Goal: Information Seeking & Learning: Learn about a topic

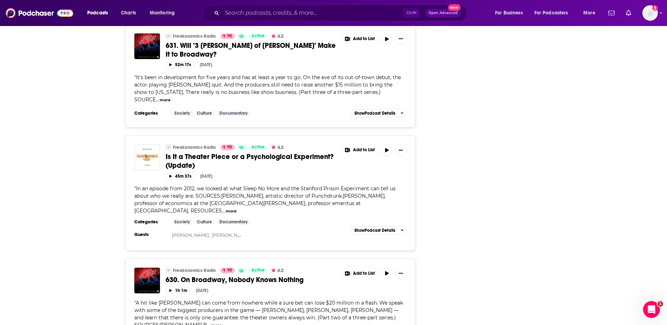
scroll to position [4038, 0]
click at [299, 17] on input "Search podcasts, credits, & more..." at bounding box center [312, 12] width 181 height 11
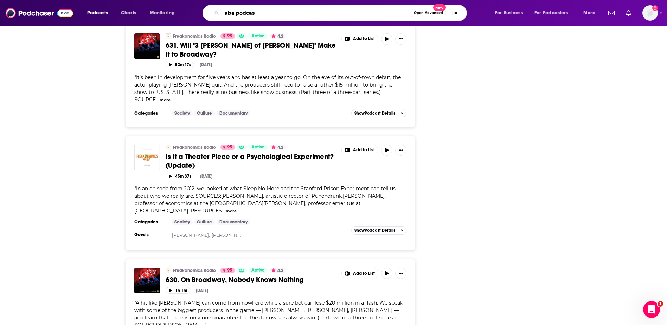
type input "aba podcast"
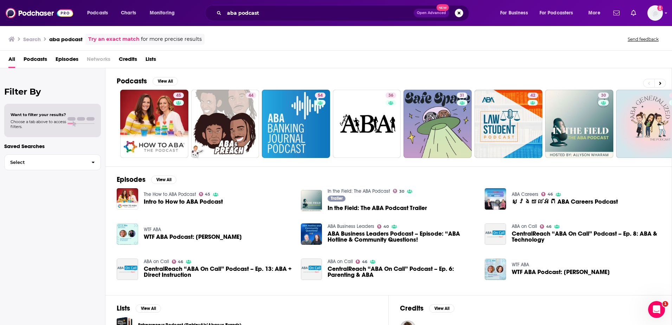
click at [257, 7] on div "aba podcast Open Advanced New" at bounding box center [337, 13] width 264 height 16
click at [259, 11] on input "aba podcast" at bounding box center [318, 12] width 189 height 11
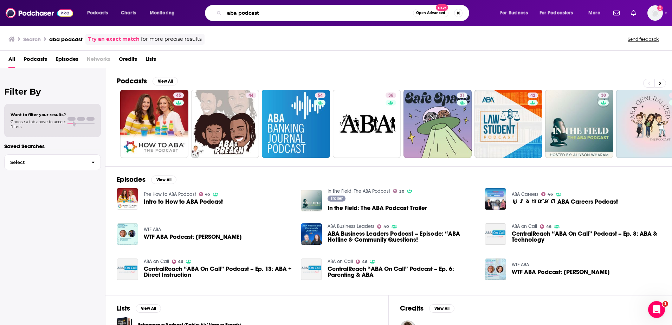
click at [259, 11] on input "aba podcast" at bounding box center [318, 12] width 189 height 11
type input "american banking association podcast"
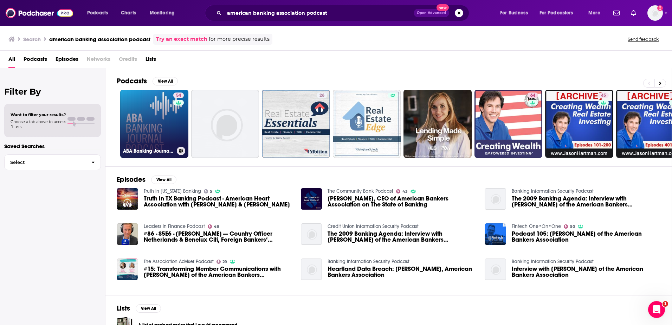
click at [150, 125] on link "54 ABA Banking Journal Podcast" at bounding box center [154, 124] width 68 height 68
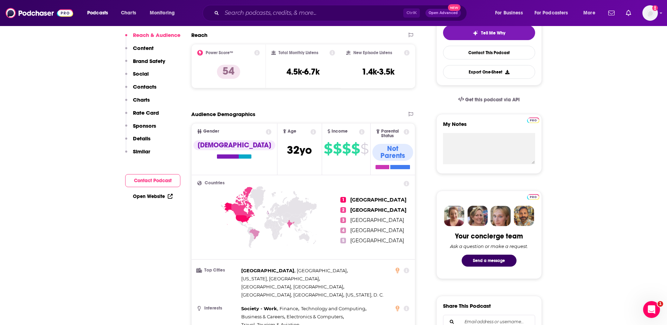
scroll to position [70, 0]
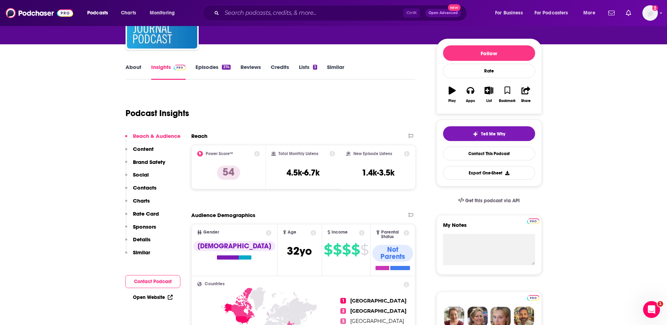
click at [203, 68] on link "Episodes 374" at bounding box center [212, 72] width 35 height 16
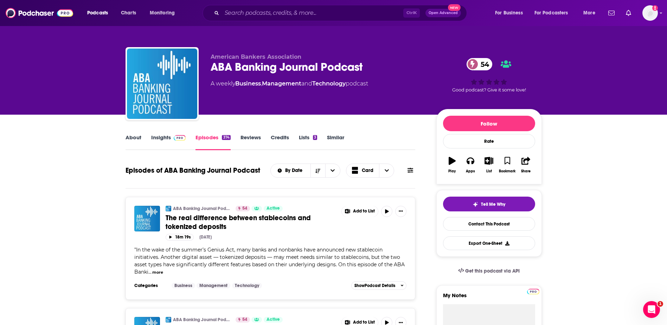
scroll to position [105, 0]
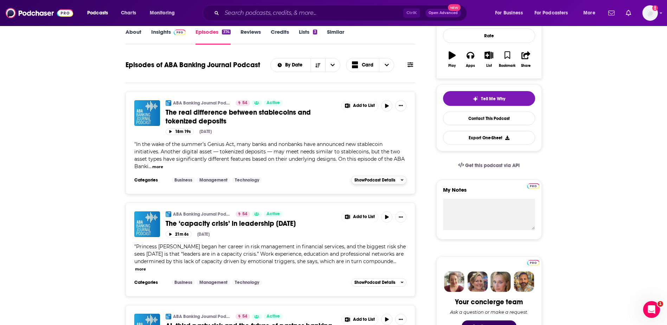
click at [397, 180] on div "Show Podcast Details" at bounding box center [378, 179] width 49 height 5
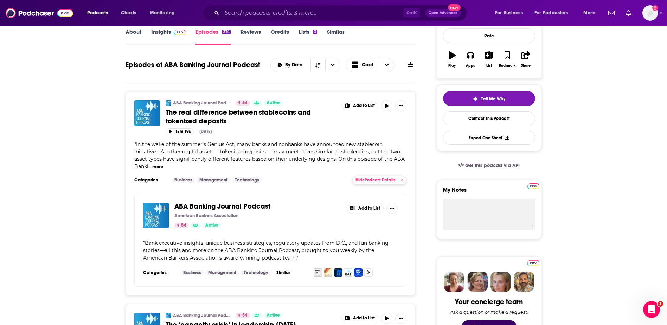
click at [388, 176] on button "Hide Podcast Details" at bounding box center [379, 180] width 54 height 8
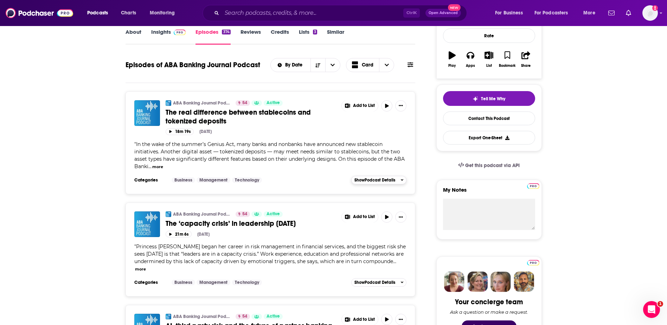
click at [388, 176] on button "Show Podcast Details" at bounding box center [379, 180] width 56 height 8
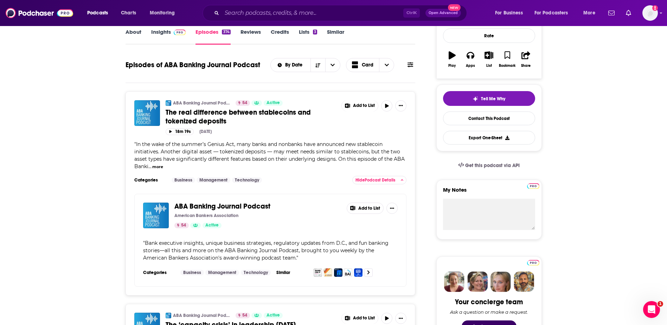
click at [161, 165] on button "more" at bounding box center [157, 167] width 11 height 6
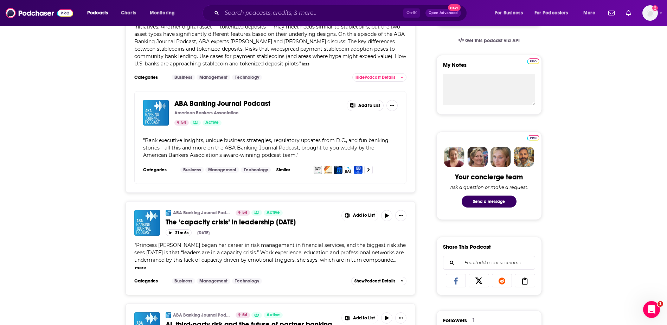
scroll to position [281, 0]
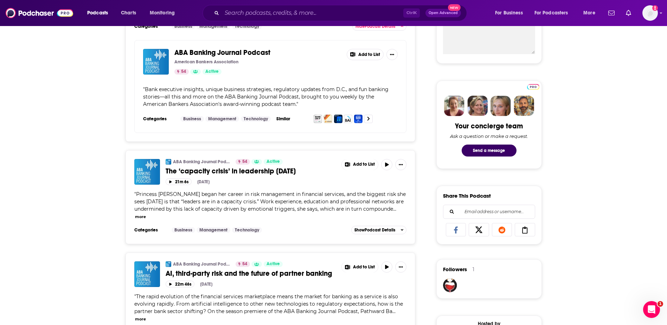
click at [143, 216] on button "more" at bounding box center [140, 217] width 11 height 6
